Goal: Find specific page/section: Find specific page/section

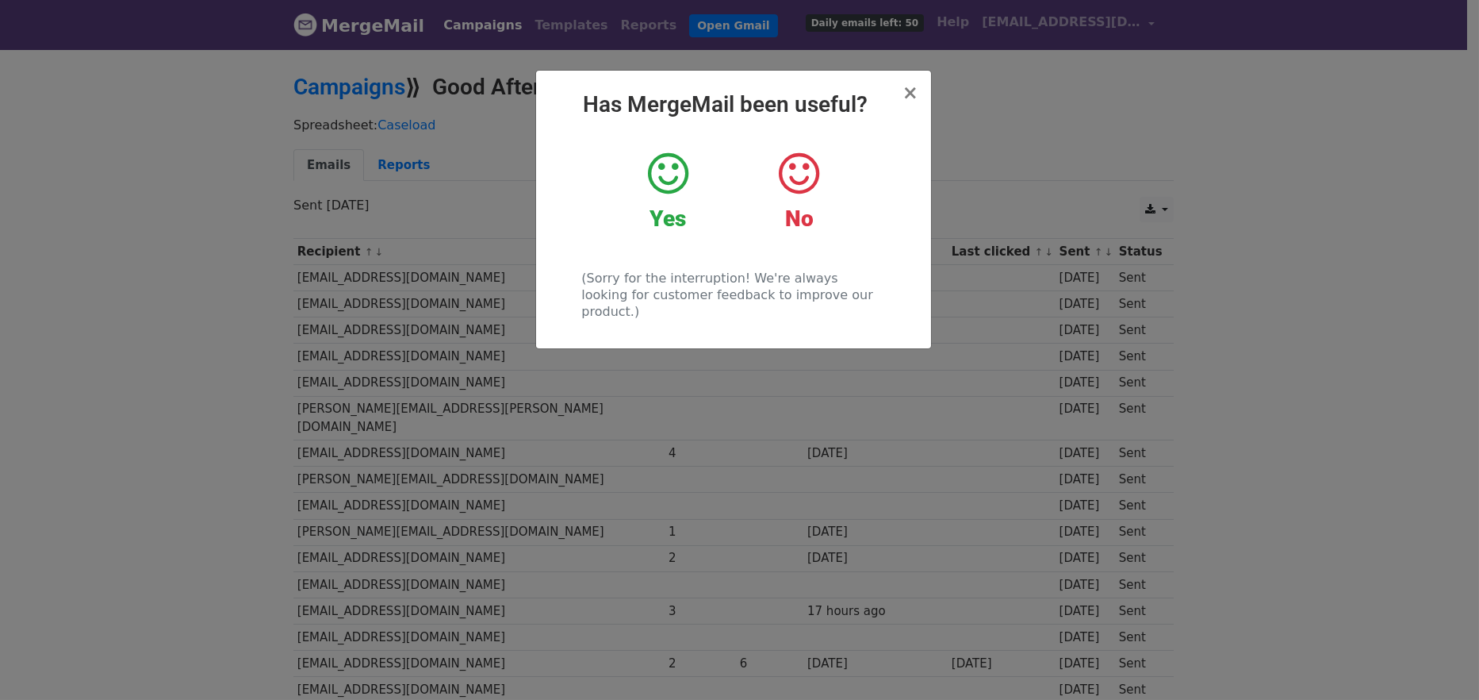
click at [680, 182] on icon at bounding box center [668, 174] width 40 height 48
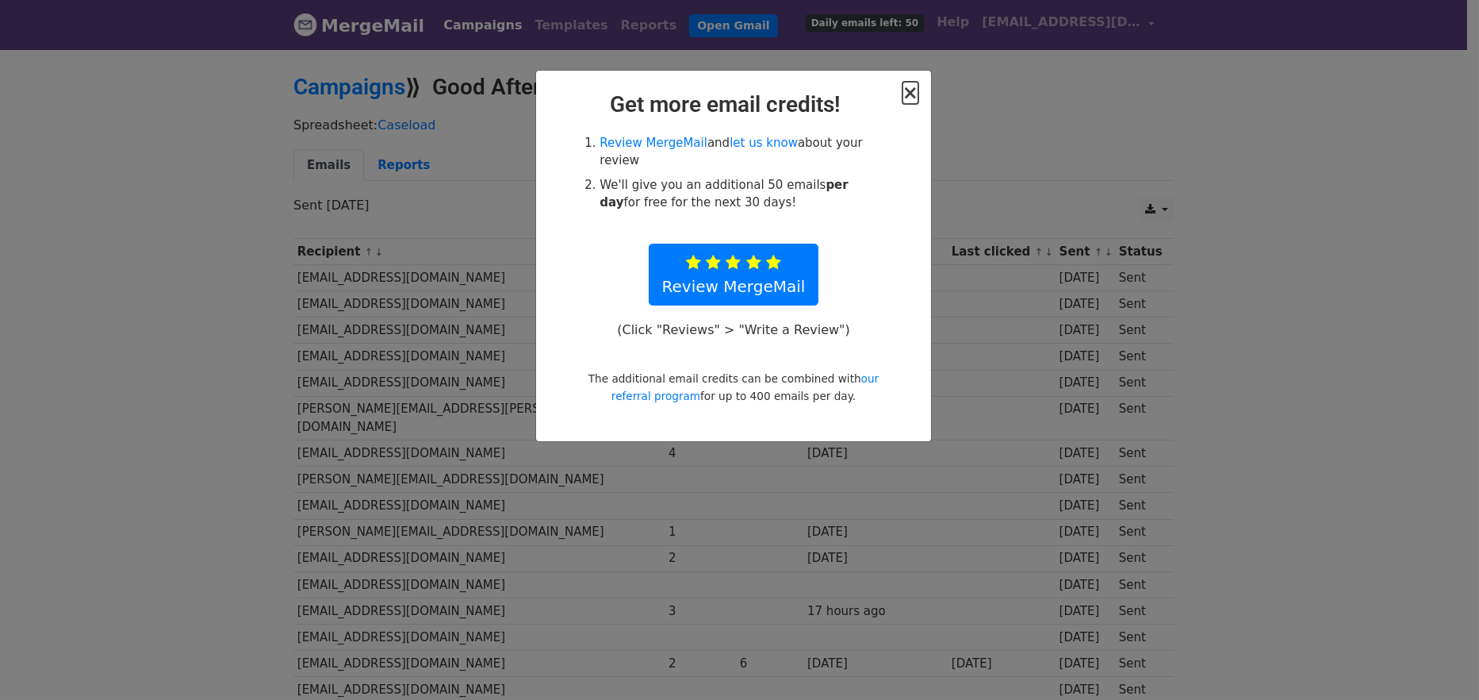
click at [908, 87] on span "×" at bounding box center [911, 93] width 16 height 22
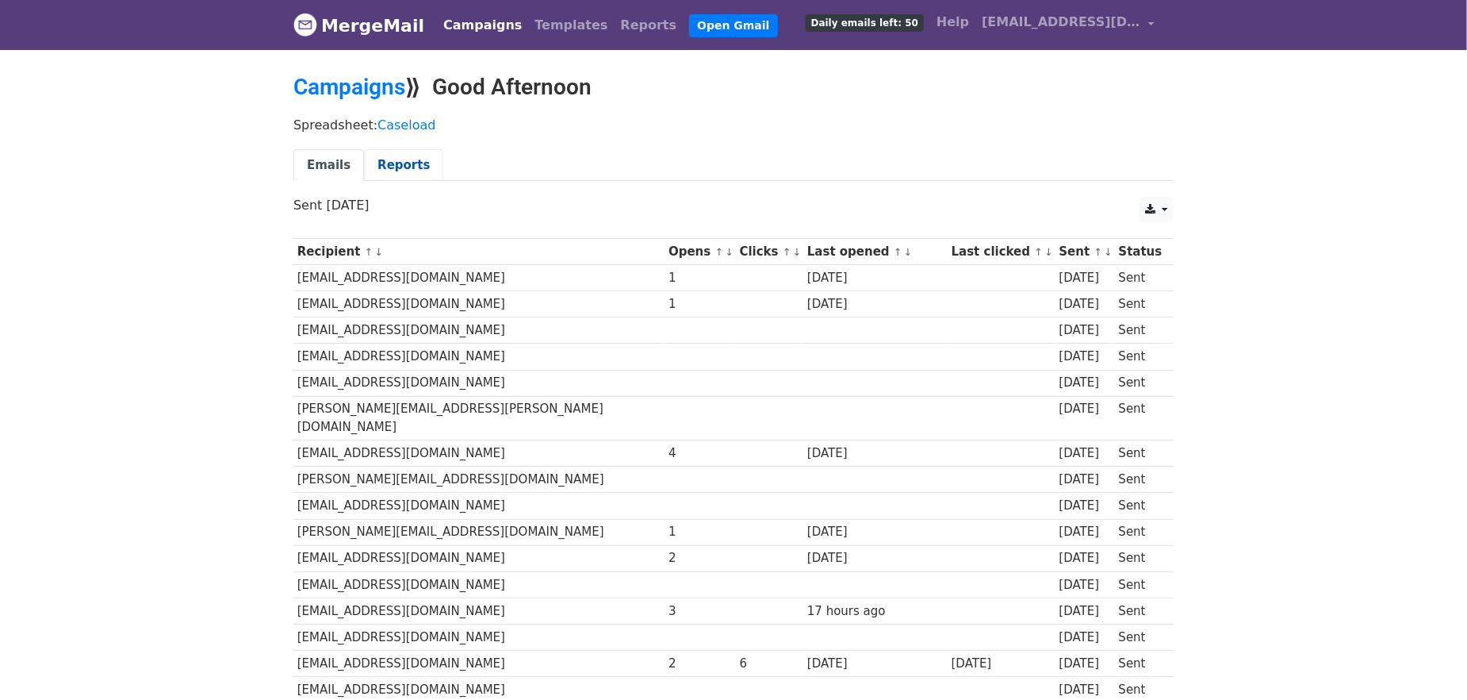
click at [402, 164] on link "Reports" at bounding box center [403, 165] width 79 height 33
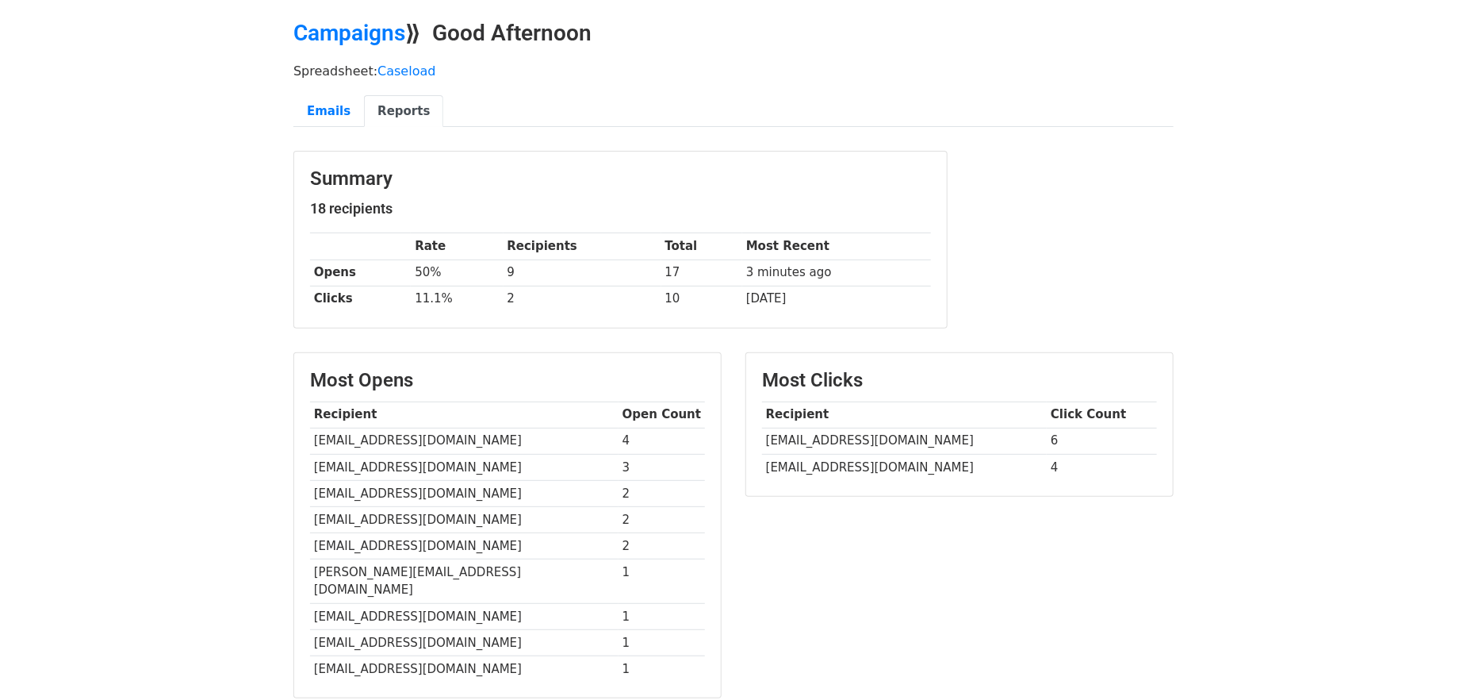
scroll to position [79, 0]
